Goal: Information Seeking & Learning: Learn about a topic

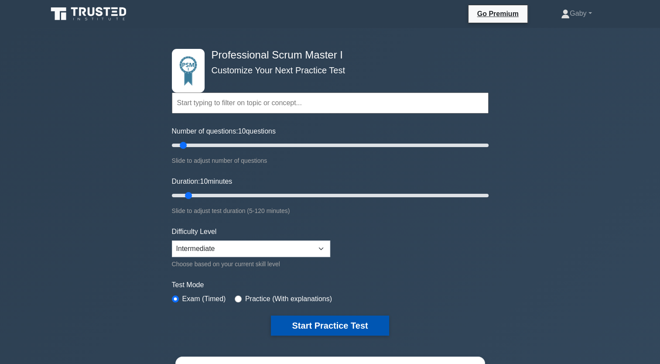
click at [305, 322] on button "Start Practice Test" at bounding box center [330, 325] width 118 height 20
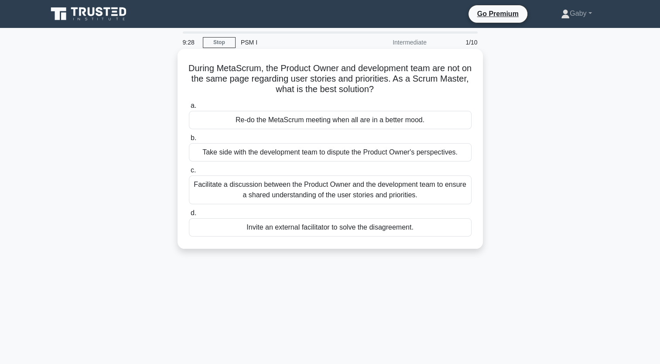
click at [354, 187] on div "Facilitate a discussion between the Product Owner and the development team to e…" at bounding box center [330, 189] width 282 height 29
click at [189, 173] on input "c. Facilitate a discussion between the Product Owner and the development team t…" at bounding box center [189, 170] width 0 height 6
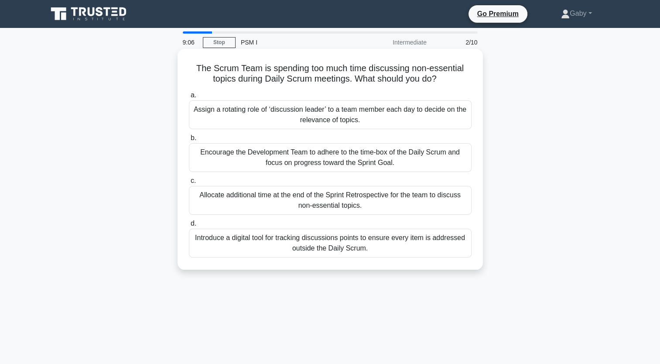
click at [364, 163] on div "Encourage the Development Team to adhere to the time-box of the Daily Scrum and…" at bounding box center [330, 157] width 282 height 29
click at [189, 141] on input "b. Encourage the Development Team to adhere to the time-box of the Daily Scrum …" at bounding box center [189, 138] width 0 height 6
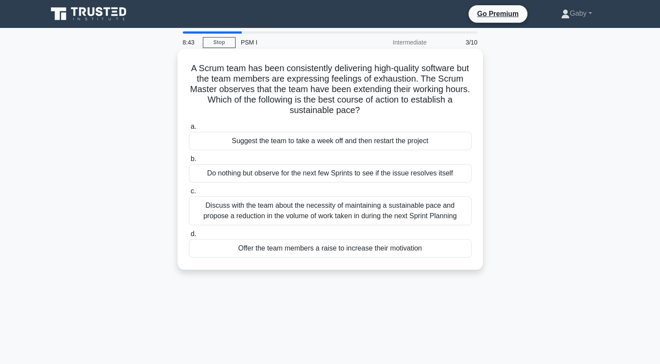
click at [352, 218] on div "Discuss with the team about the necessity of maintaining a sustainable pace and…" at bounding box center [330, 210] width 282 height 29
click at [189, 194] on input "c. Discuss with the team about the necessity of maintaining a sustainable pace …" at bounding box center [189, 191] width 0 height 6
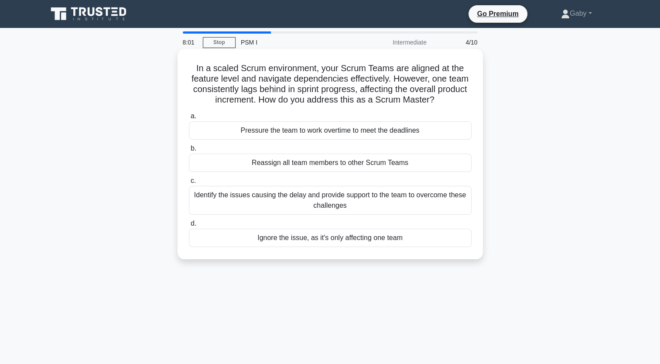
click at [343, 205] on div "Identify the issues causing the delay and provide support to the team to overco…" at bounding box center [330, 200] width 282 height 29
click at [189, 184] on input "c. Identify the issues causing the delay and provide support to the team to ove…" at bounding box center [189, 181] width 0 height 6
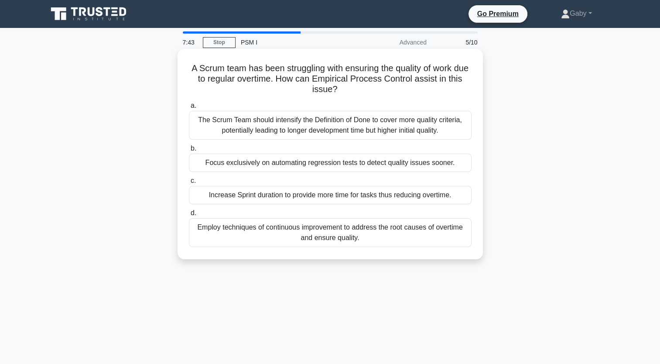
click at [345, 225] on div "Employ techniques of continuous improvement to address the root causes of overt…" at bounding box center [330, 232] width 282 height 29
click at [189, 216] on input "d. Employ techniques of continuous improvement to address the root causes of ov…" at bounding box center [189, 213] width 0 height 6
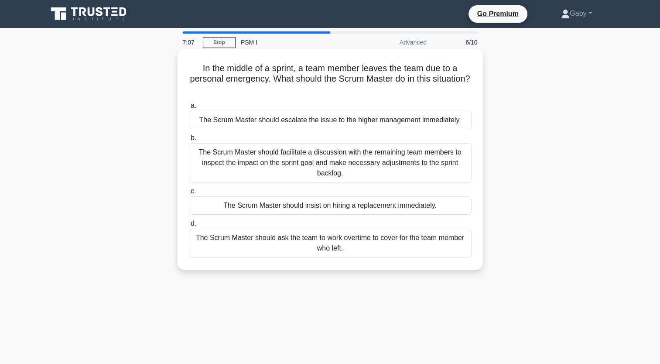
click at [391, 167] on div "The Scrum Master should facilitate a discussion with the remaining team members…" at bounding box center [330, 162] width 282 height 39
click at [189, 141] on input "b. The Scrum Master should facilitate a discussion with the remaining team memb…" at bounding box center [189, 138] width 0 height 6
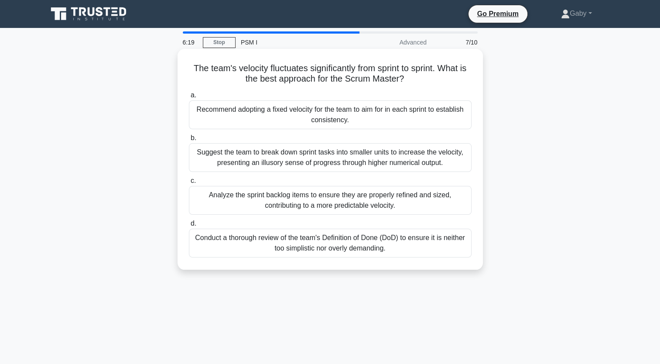
click at [374, 191] on div "Analyze the sprint backlog items to ensure they are properly refined and sized,…" at bounding box center [330, 200] width 282 height 29
click at [189, 184] on input "c. Analyze the sprint backlog items to ensure they are properly refined and siz…" at bounding box center [189, 181] width 0 height 6
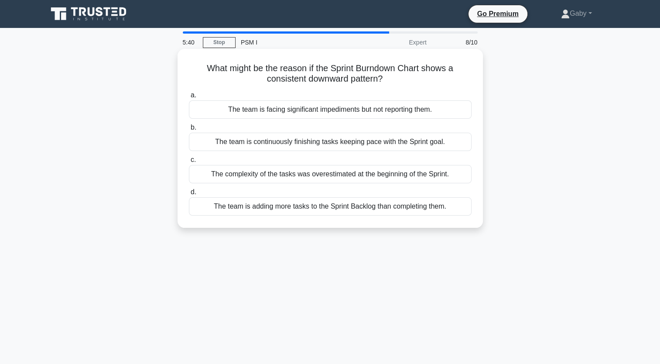
click at [368, 210] on div "The team is adding more tasks to the Sprint Backlog than completing them." at bounding box center [330, 206] width 282 height 18
click at [189, 195] on input "d. The team is adding more tasks to the Sprint Backlog than completing them." at bounding box center [189, 192] width 0 height 6
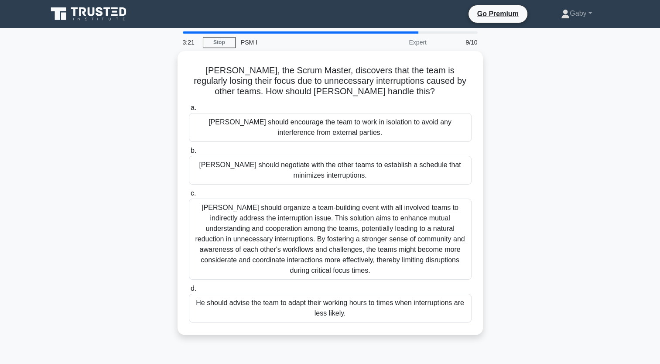
click at [368, 210] on div "Tom should organize a team-building event with all involved teams to indirectly…" at bounding box center [330, 238] width 282 height 81
click at [189, 196] on input "c. Tom should organize a team-building event with all involved teams to indirec…" at bounding box center [189, 193] width 0 height 6
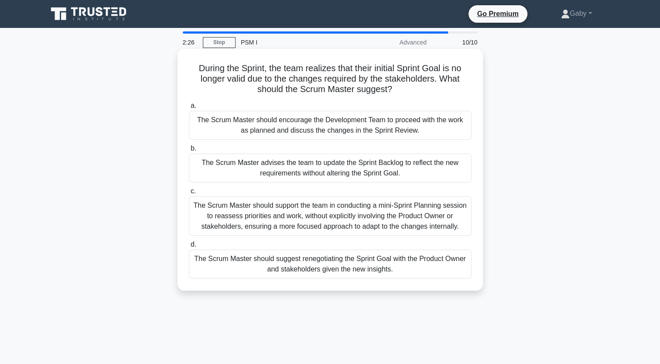
click at [391, 162] on div "The Scrum Master advises the team to update the Sprint Backlog to reflect the n…" at bounding box center [330, 167] width 282 height 29
click at [189, 151] on input "b. The Scrum Master advises the team to update the Sprint Backlog to reflect th…" at bounding box center [189, 149] width 0 height 6
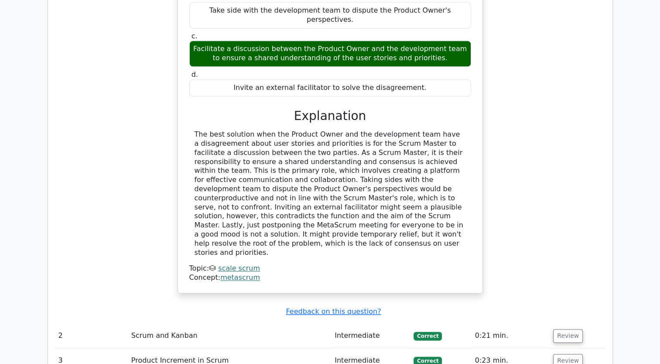
scroll to position [1272, 0]
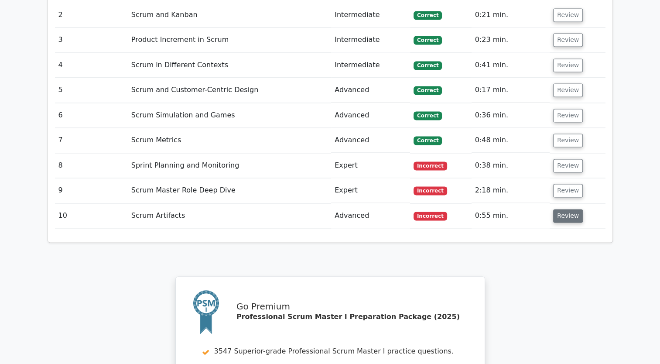
click at [574, 209] on button "Review" at bounding box center [568, 216] width 30 height 14
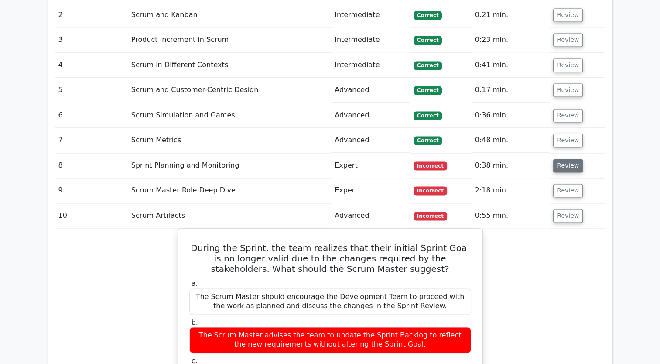
click at [556, 159] on button "Review" at bounding box center [568, 166] width 30 height 14
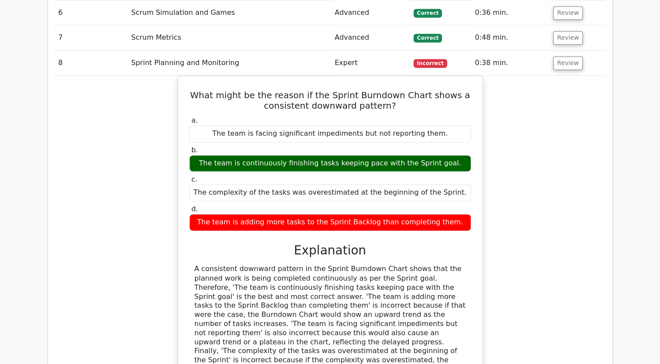
scroll to position [1695, 0]
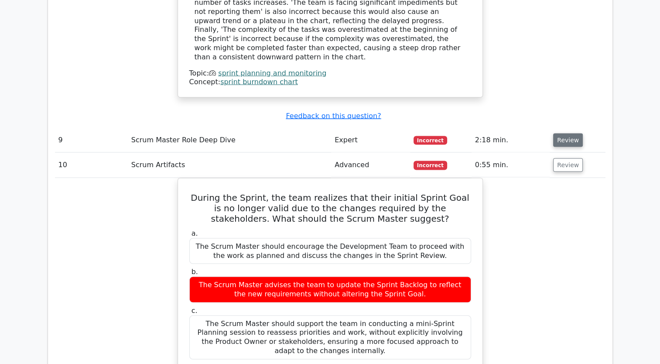
click at [558, 133] on button "Review" at bounding box center [568, 140] width 30 height 14
